Goal: Information Seeking & Learning: Learn about a topic

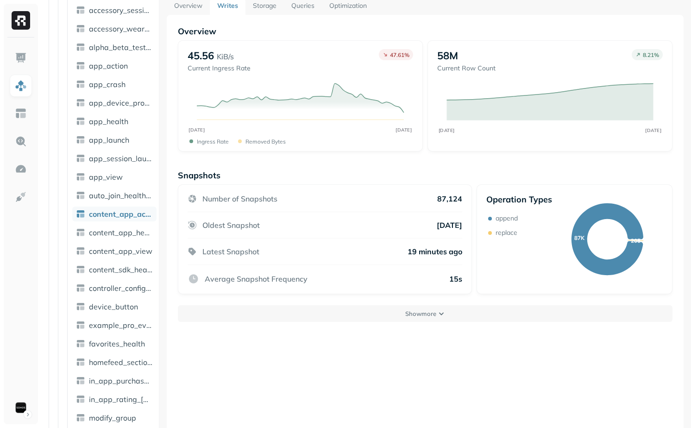
scroll to position [47, 0]
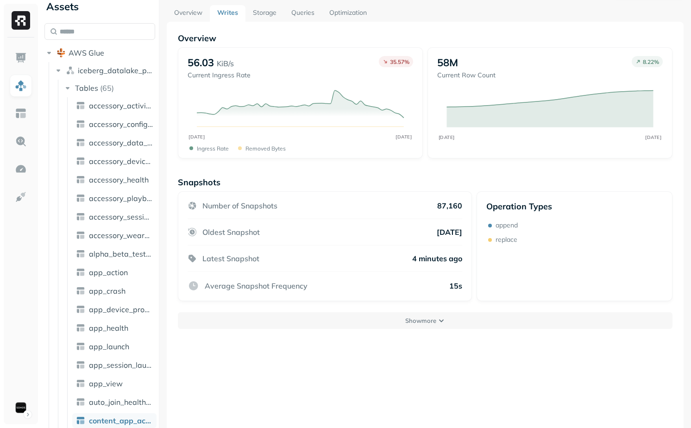
scroll to position [50, 0]
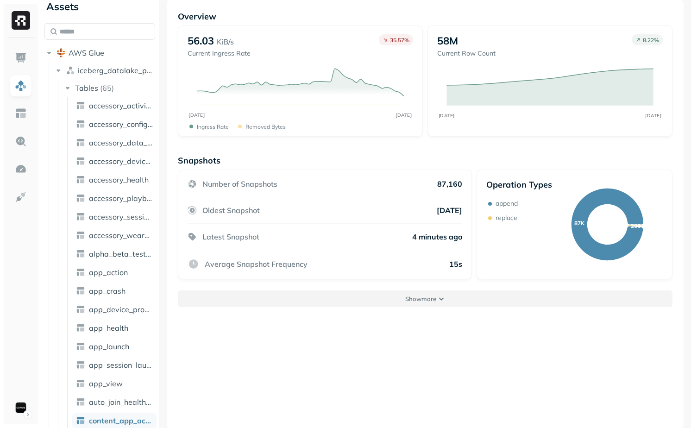
click at [414, 301] on p "Show more" at bounding box center [420, 299] width 31 height 9
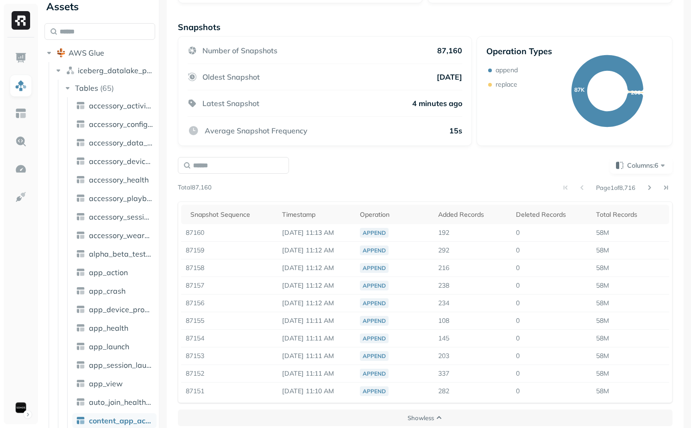
scroll to position [193, 0]
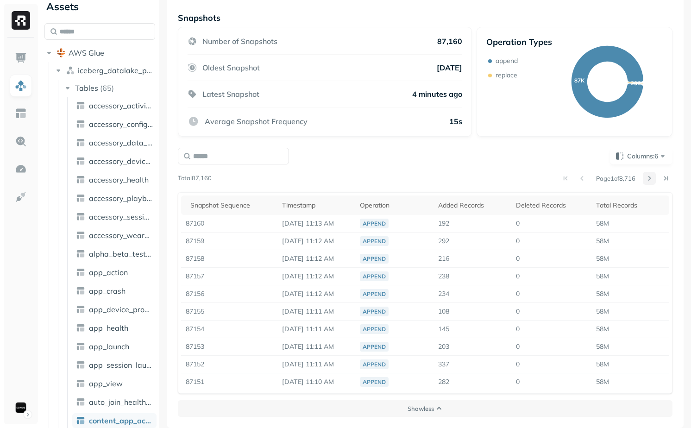
click at [652, 173] on button at bounding box center [649, 178] width 13 height 13
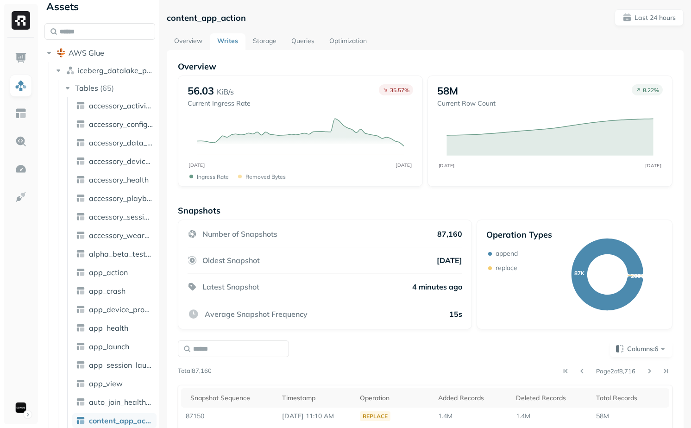
click at [272, 44] on link "Storage" at bounding box center [264, 41] width 38 height 17
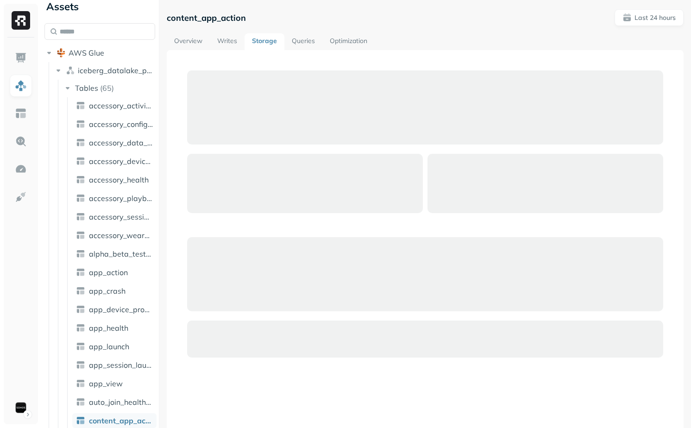
click at [197, 42] on link "Overview" at bounding box center [188, 41] width 43 height 17
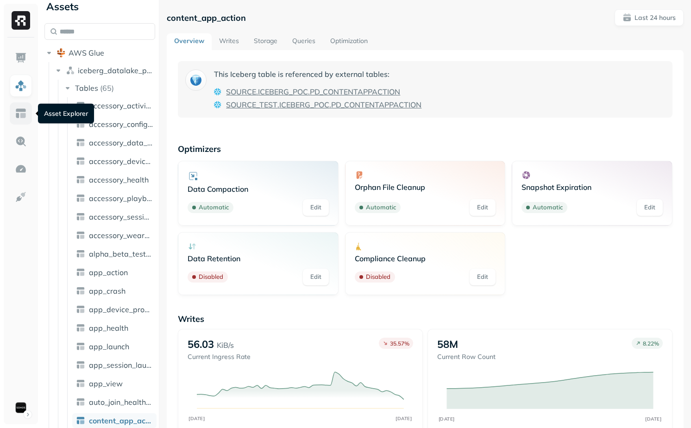
click at [23, 117] on img at bounding box center [21, 113] width 12 height 12
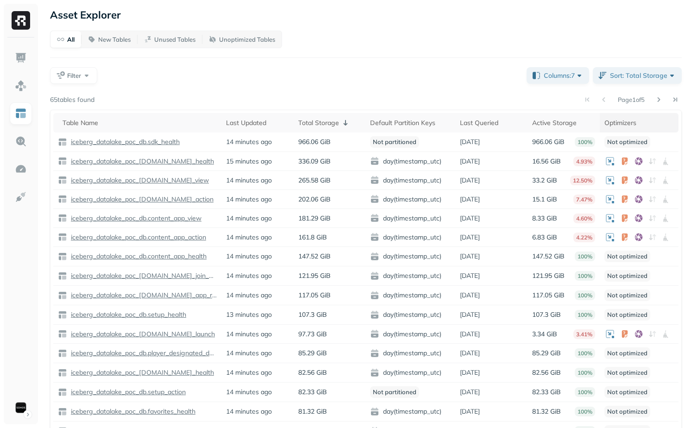
click at [616, 119] on div "Optimizers" at bounding box center [638, 122] width 69 height 11
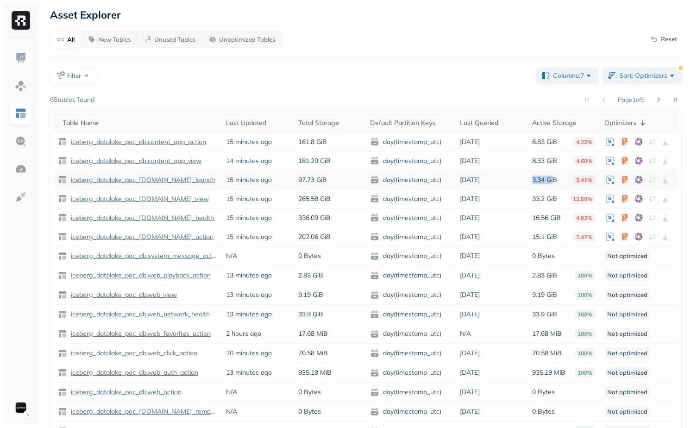
drag, startPoint x: 530, startPoint y: 180, endPoint x: 555, endPoint y: 180, distance: 25.0
click at [555, 180] on td "3.34 GiB 3.41%" at bounding box center [563, 179] width 72 height 19
drag, startPoint x: 532, startPoint y: 200, endPoint x: 556, endPoint y: 200, distance: 24.1
click at [556, 200] on p "33.2 GiB" at bounding box center [544, 198] width 25 height 9
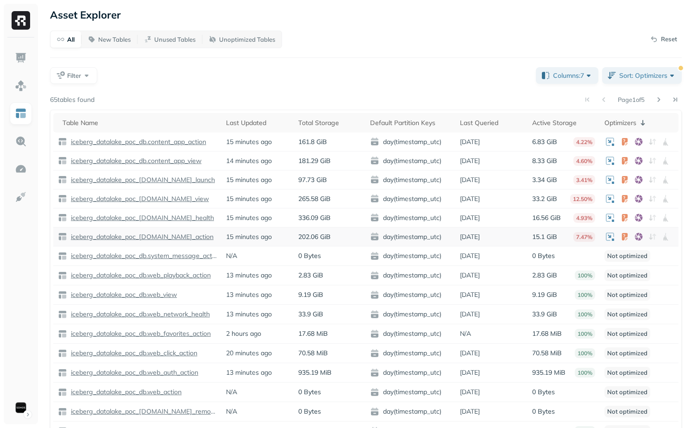
click at [537, 239] on p "15.1 GiB" at bounding box center [544, 236] width 25 height 9
click at [549, 238] on p "15.1 GiB" at bounding box center [544, 236] width 25 height 9
click at [407, 115] on th "Default Partition Keys" at bounding box center [410, 122] width 90 height 19
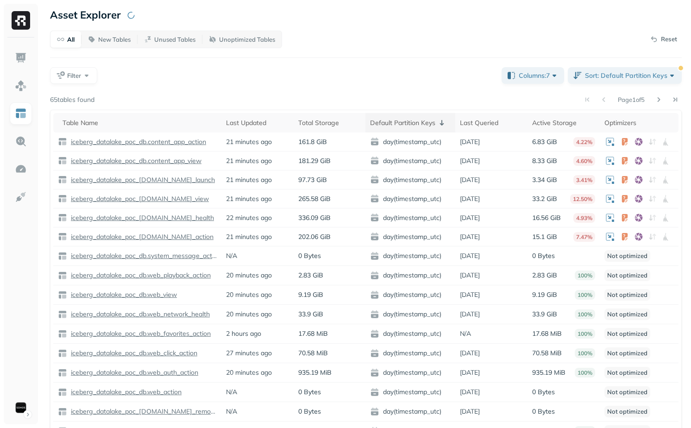
click at [409, 119] on div "Default Partition Keys" at bounding box center [410, 122] width 81 height 11
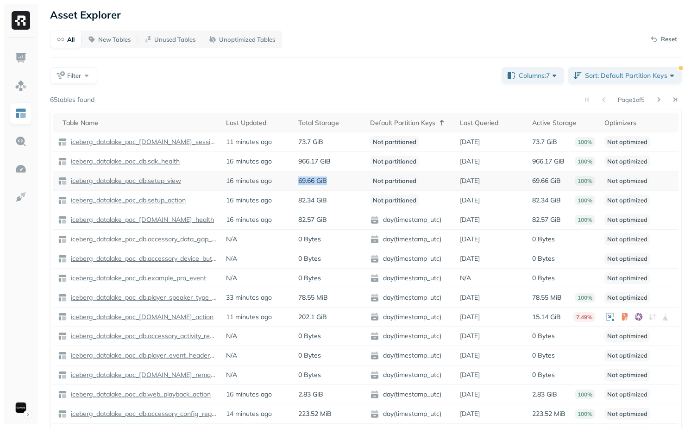
drag, startPoint x: 299, startPoint y: 182, endPoint x: 364, endPoint y: 182, distance: 65.8
click at [364, 182] on td "69.66 GiB" at bounding box center [330, 180] width 72 height 19
drag, startPoint x: 297, startPoint y: 201, endPoint x: 378, endPoint y: 201, distance: 81.0
click at [378, 201] on tr "iceberg_datalake_poc_db.setup_action 16 minutes ago 82.34 GiB Not partitioned 4…" at bounding box center [365, 200] width 625 height 19
click at [378, 201] on p "Not partitioned" at bounding box center [394, 200] width 49 height 12
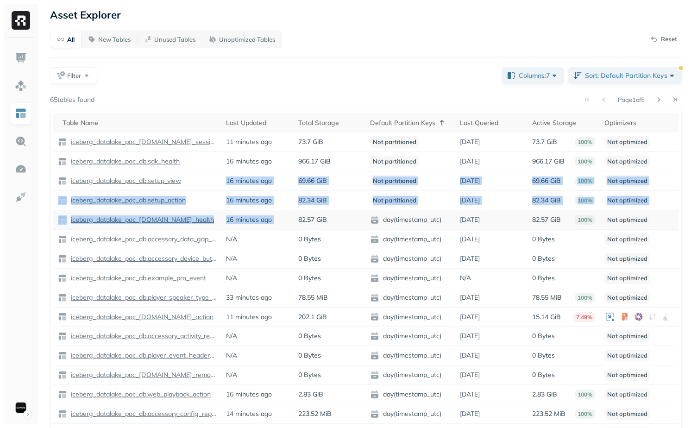
drag, startPoint x: 223, startPoint y: 180, endPoint x: 340, endPoint y: 215, distance: 122.8
click at [339, 213] on tbody "iceberg_datalake_poc_db.app_session_launch 11 minutes ago 73.7 GiB Not partitio…" at bounding box center [365, 287] width 625 height 310
click at [340, 215] on td "82.57 GiB" at bounding box center [330, 219] width 72 height 19
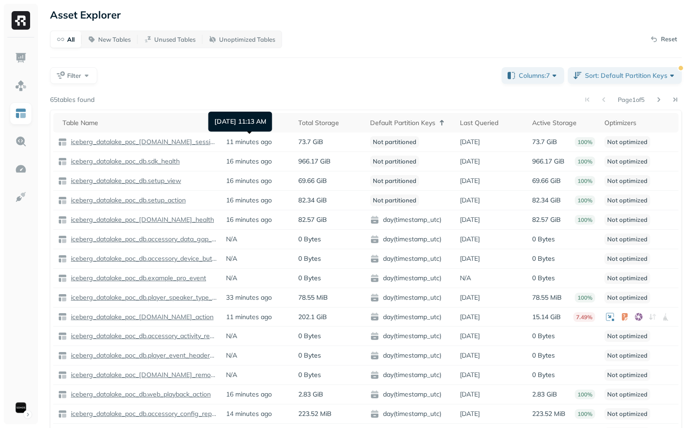
click at [258, 122] on div "Oct 11, 2025 11:13 AM Oct 11, 2025 11:13 AM" at bounding box center [240, 122] width 64 height 20
click at [251, 124] on div "Last Updated" at bounding box center [257, 122] width 63 height 11
